Goal: Task Accomplishment & Management: Use online tool/utility

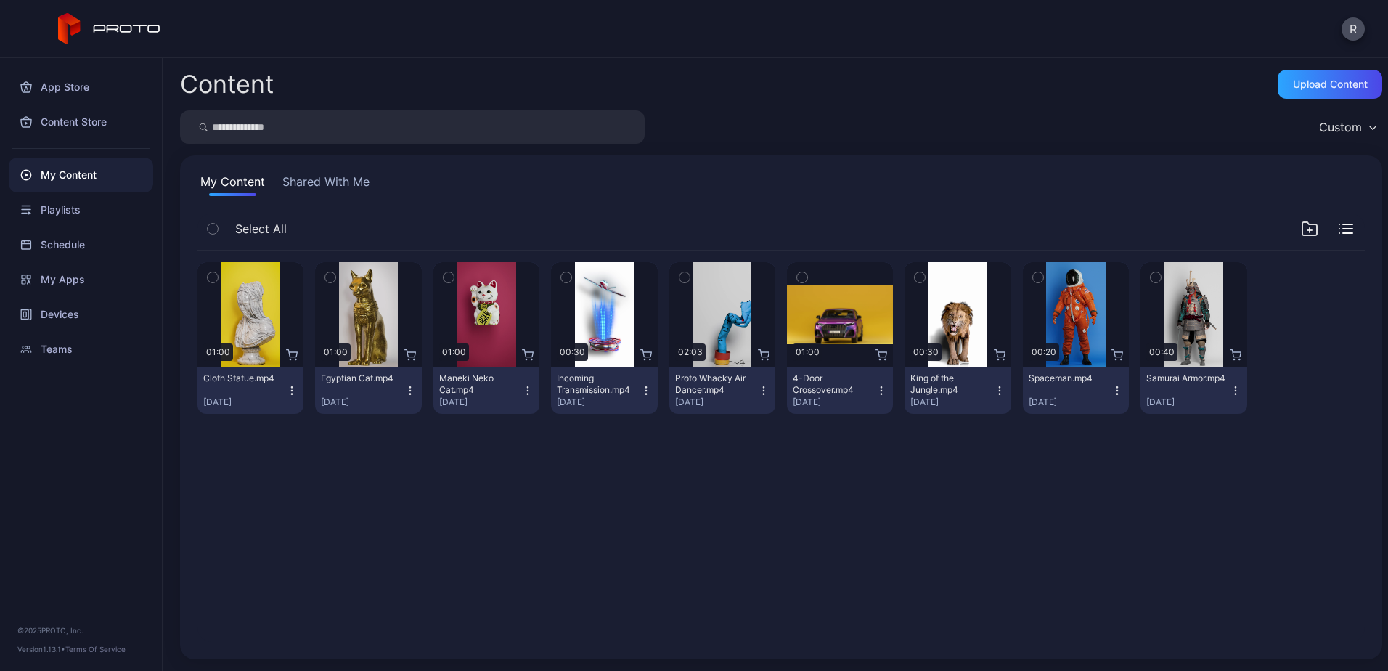
click at [319, 179] on button "Shared With Me" at bounding box center [326, 184] width 93 height 23
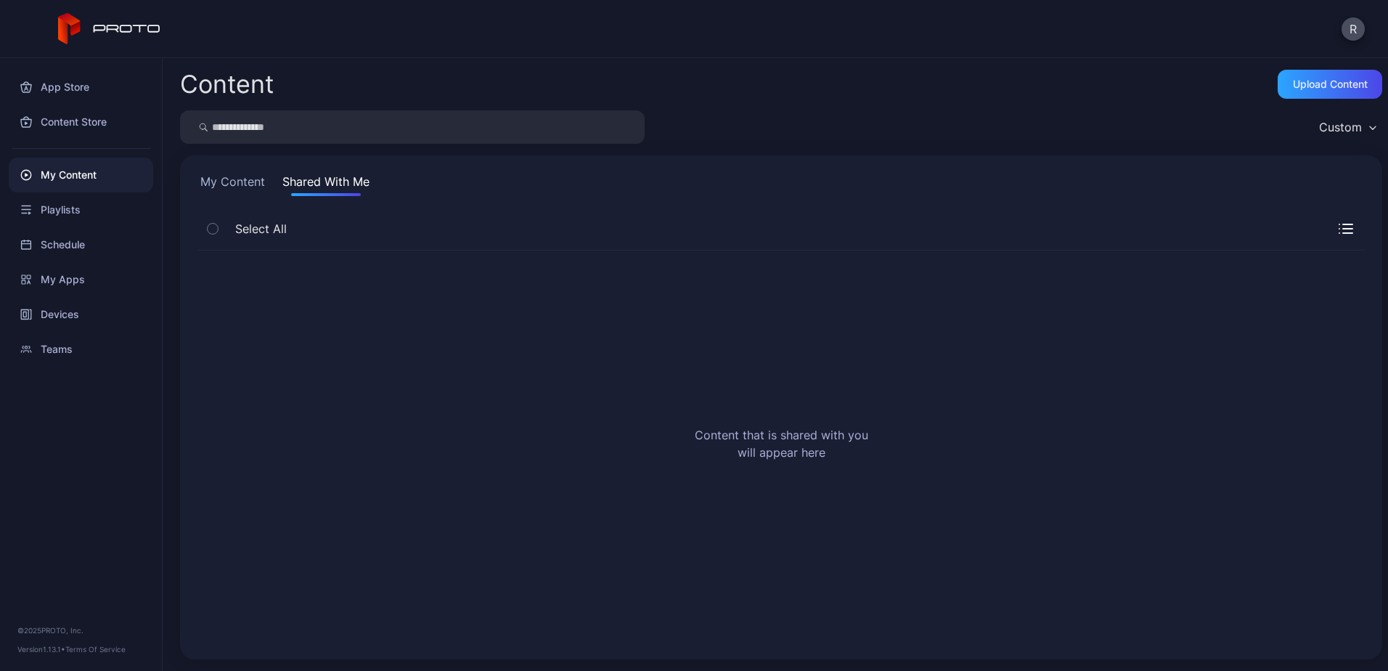
click at [224, 182] on button "My Content" at bounding box center [233, 184] width 70 height 23
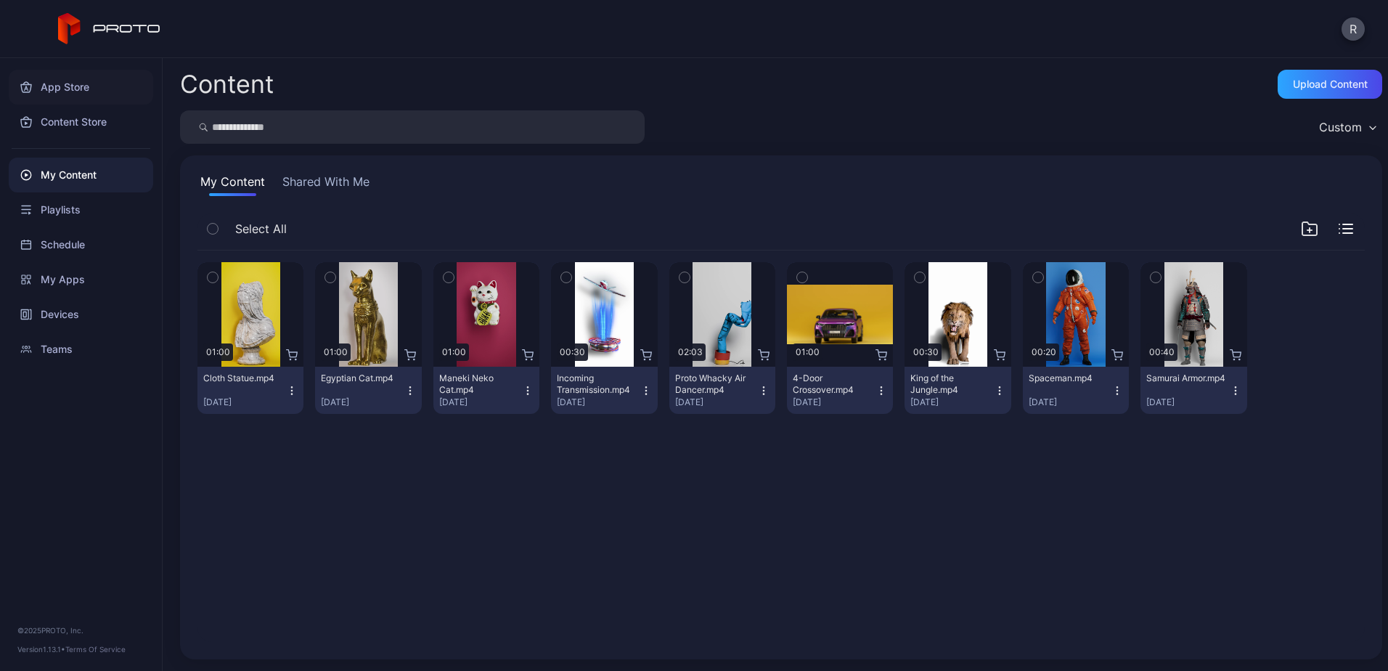
click at [86, 94] on div "App Store" at bounding box center [81, 87] width 145 height 35
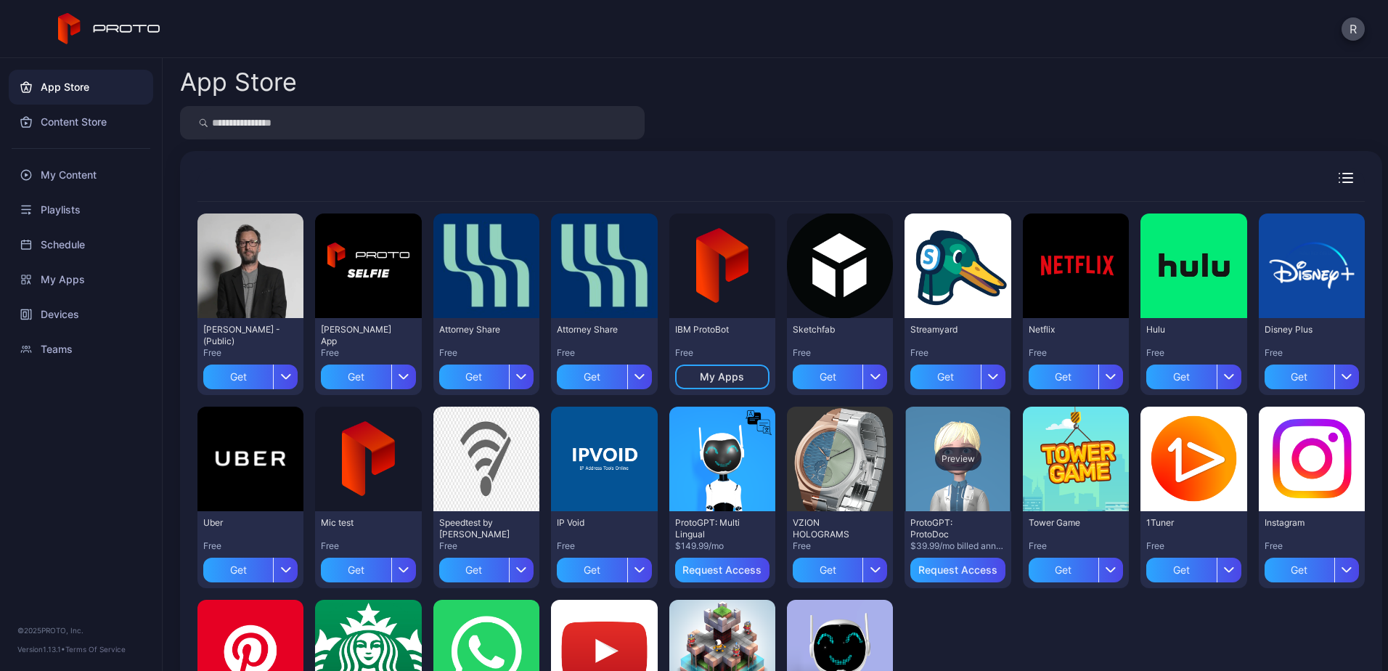
scroll to position [151, 0]
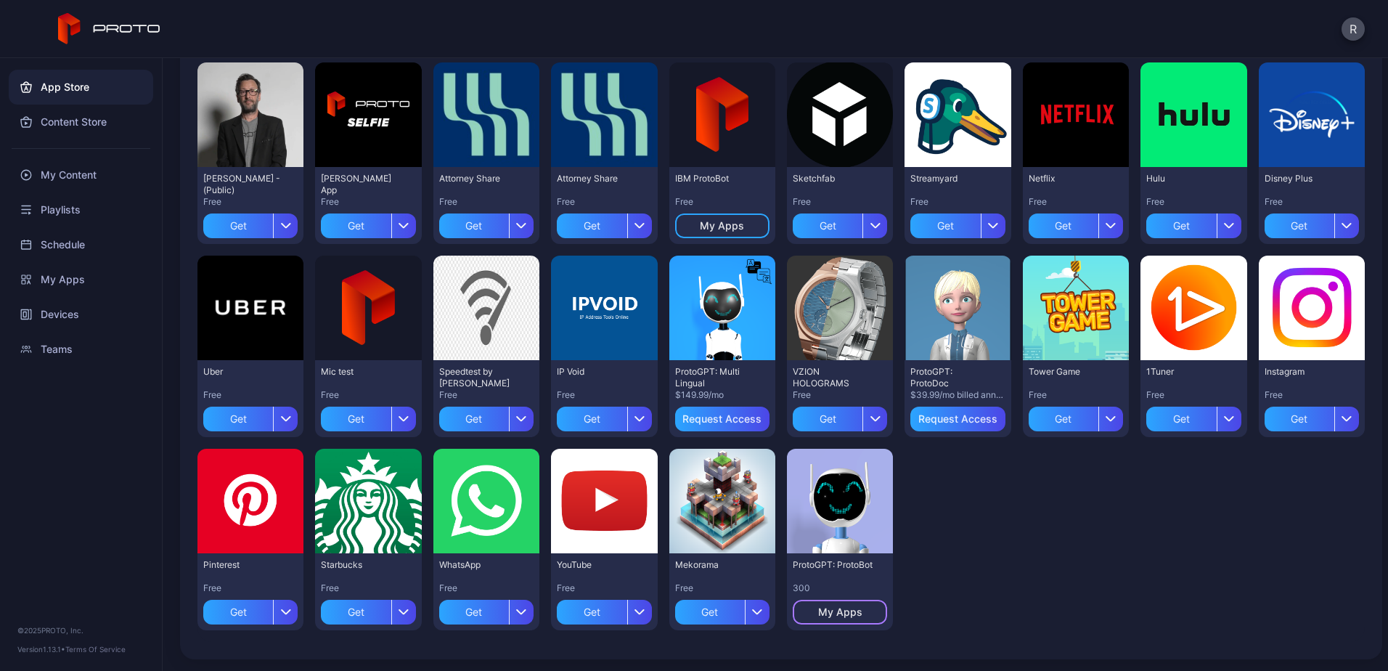
click at [844, 614] on div "My Apps" at bounding box center [840, 612] width 44 height 12
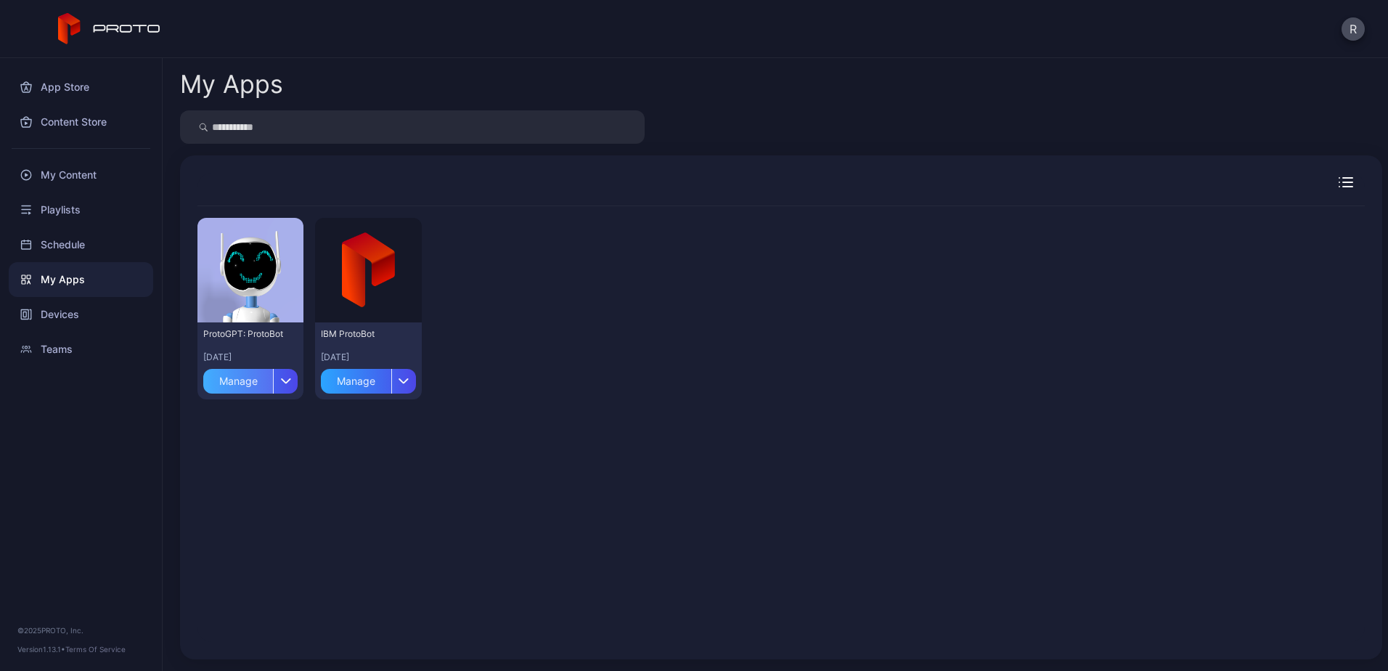
click at [259, 386] on div "Manage" at bounding box center [238, 381] width 70 height 25
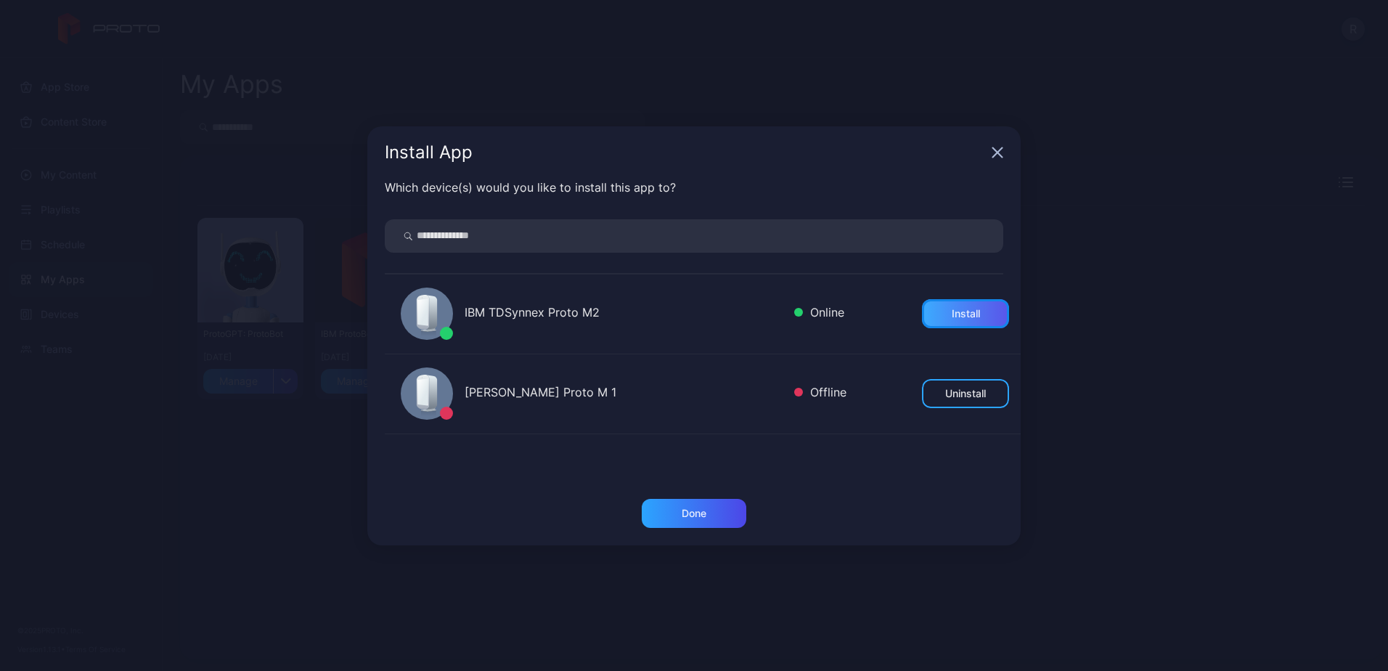
click at [956, 311] on div "Install" at bounding box center [966, 314] width 28 height 12
click at [997, 151] on icon "button" at bounding box center [997, 151] width 9 height 9
